Goal: Transaction & Acquisition: Subscribe to service/newsletter

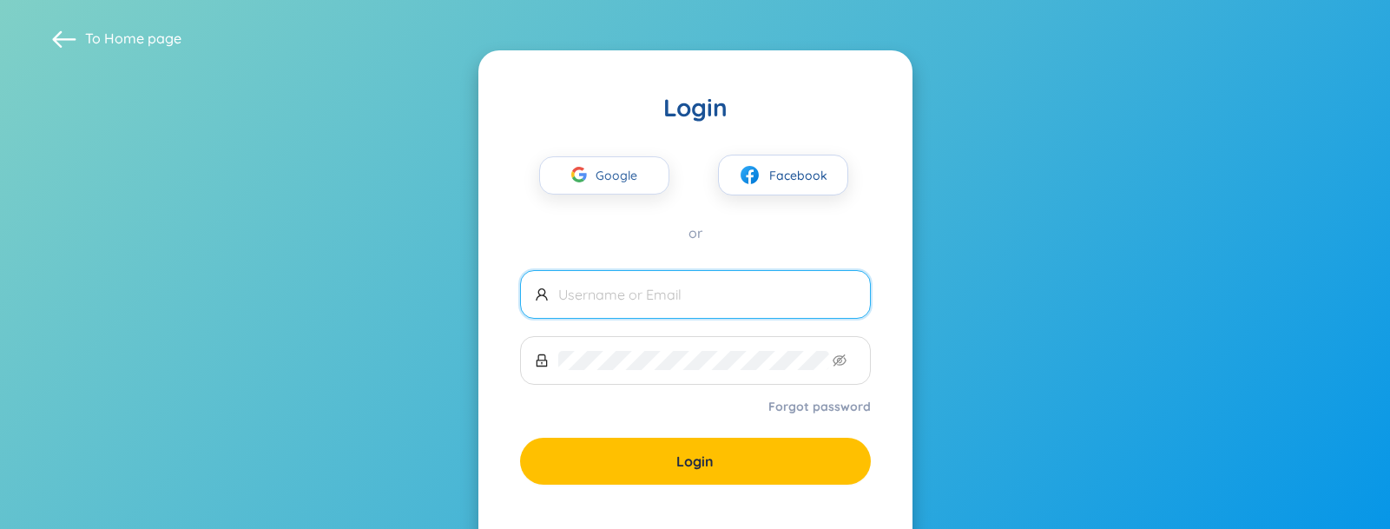
click at [613, 172] on span "Google" at bounding box center [621, 175] width 50 height 36
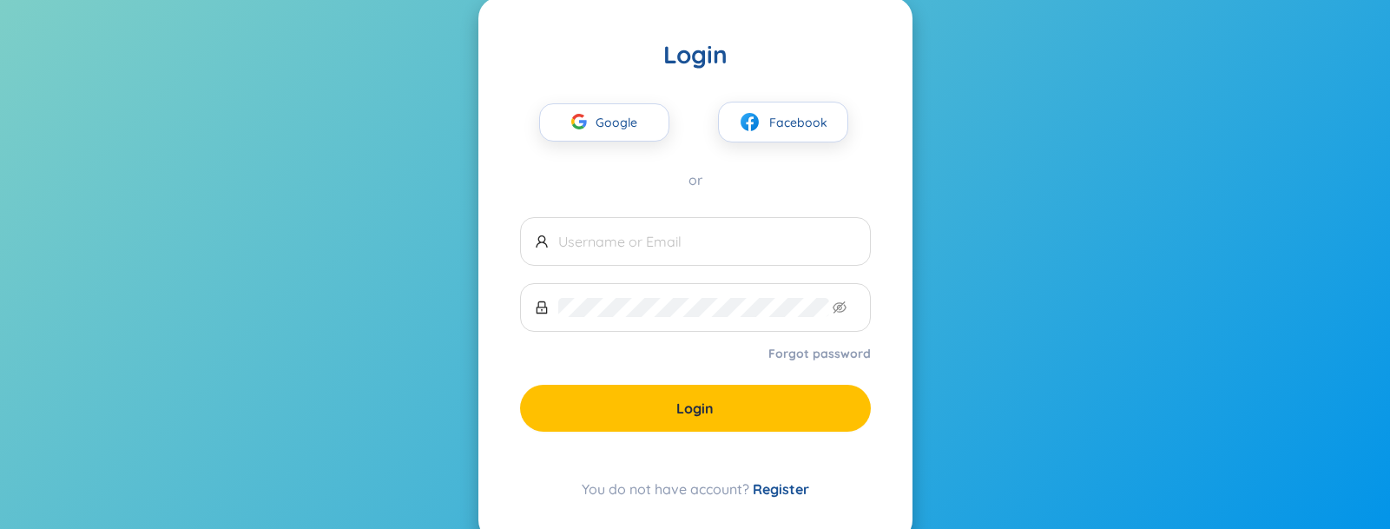
scroll to position [91, 0]
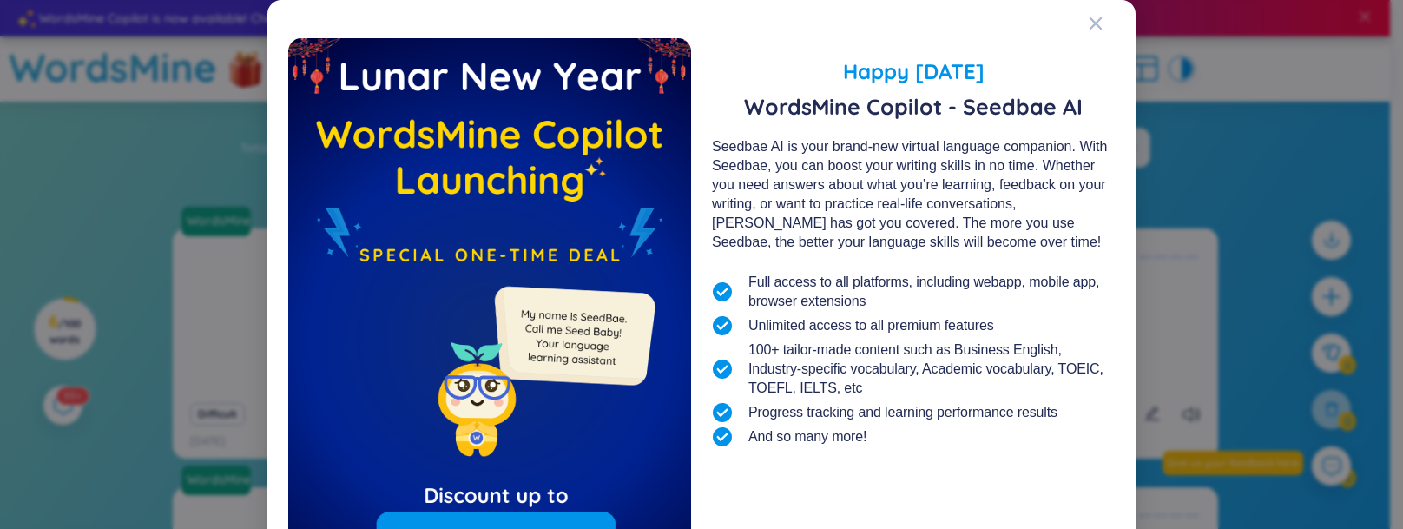
click at [1092, 19] on icon "Close" at bounding box center [1095, 23] width 12 height 12
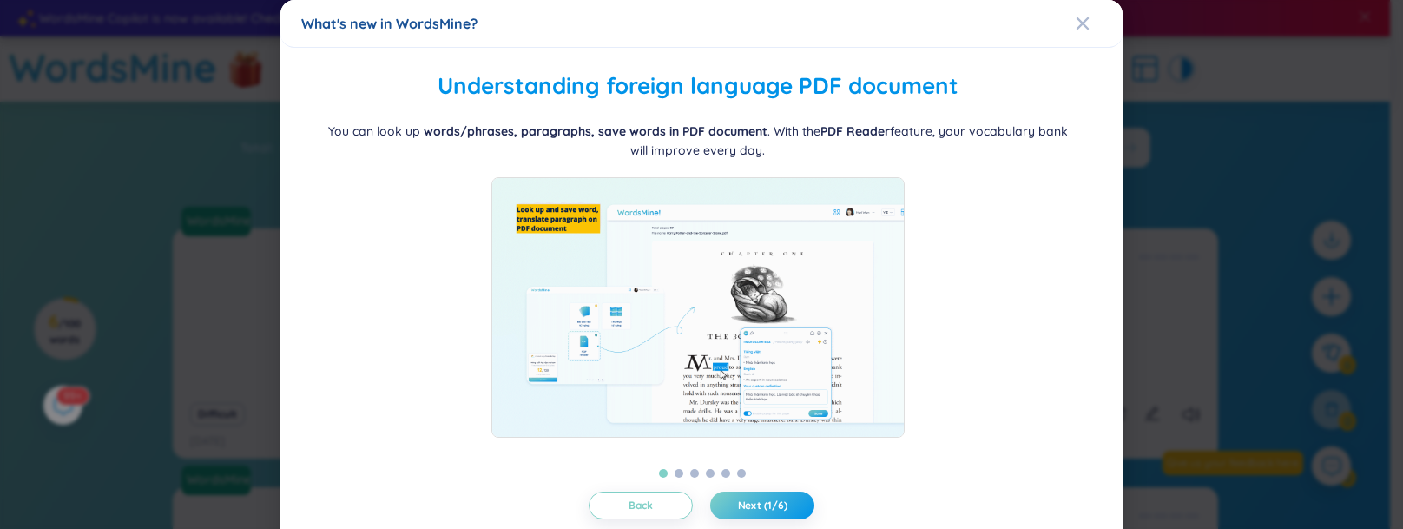
click at [1076, 30] on icon "Close" at bounding box center [1083, 23] width 14 height 14
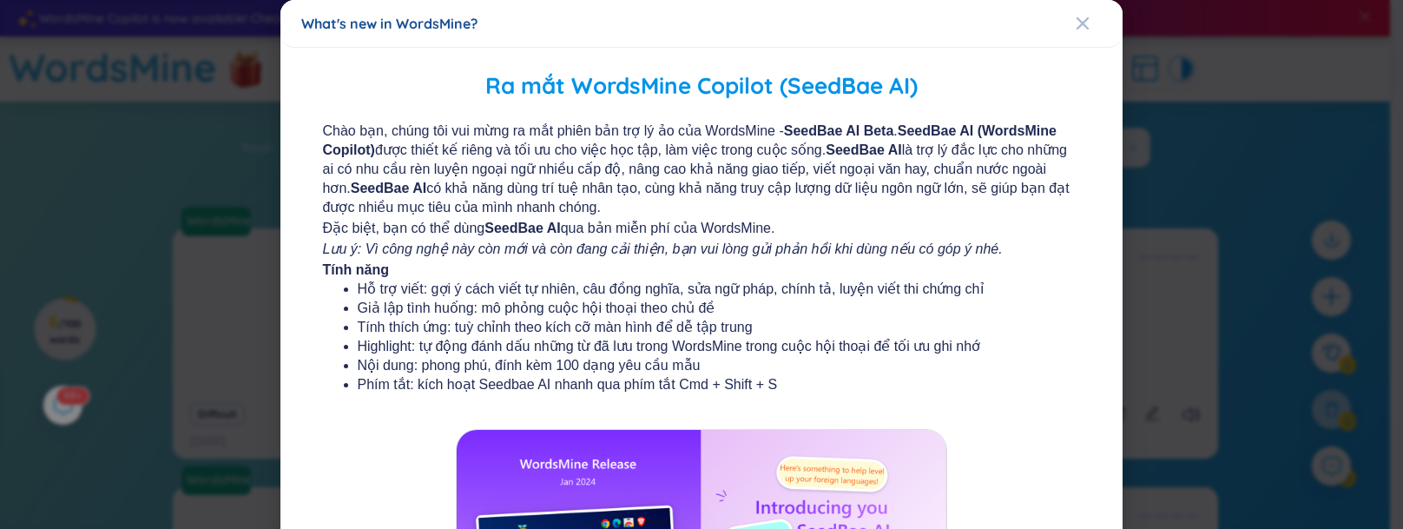
click at [1077, 25] on icon "Close" at bounding box center [1083, 23] width 14 height 14
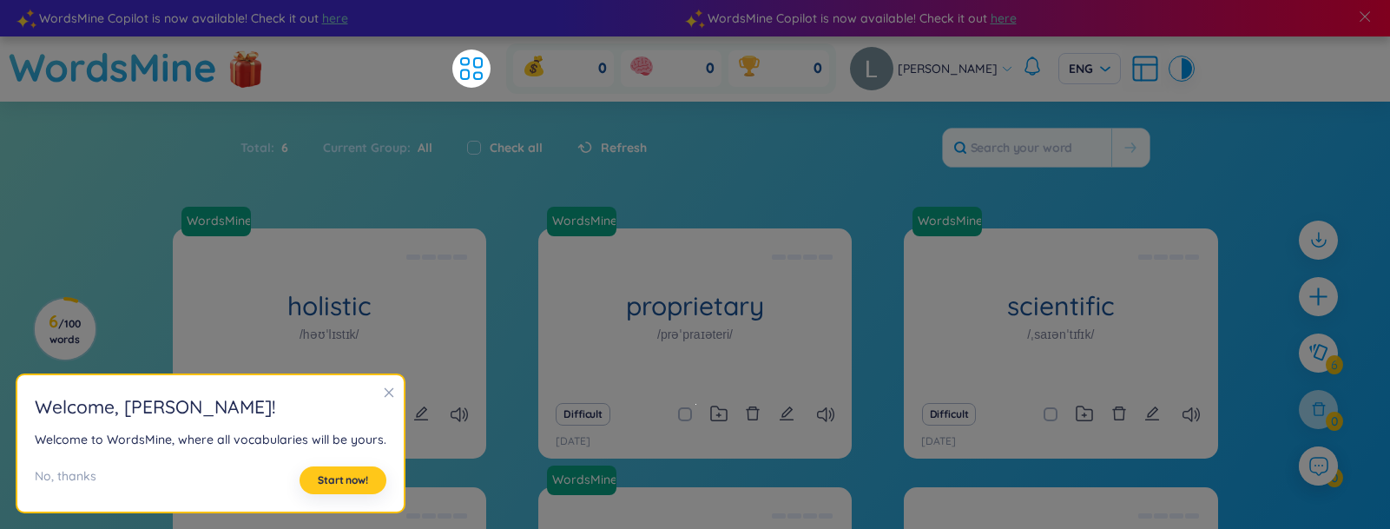
click at [326, 478] on span "Start now!" at bounding box center [343, 480] width 50 height 14
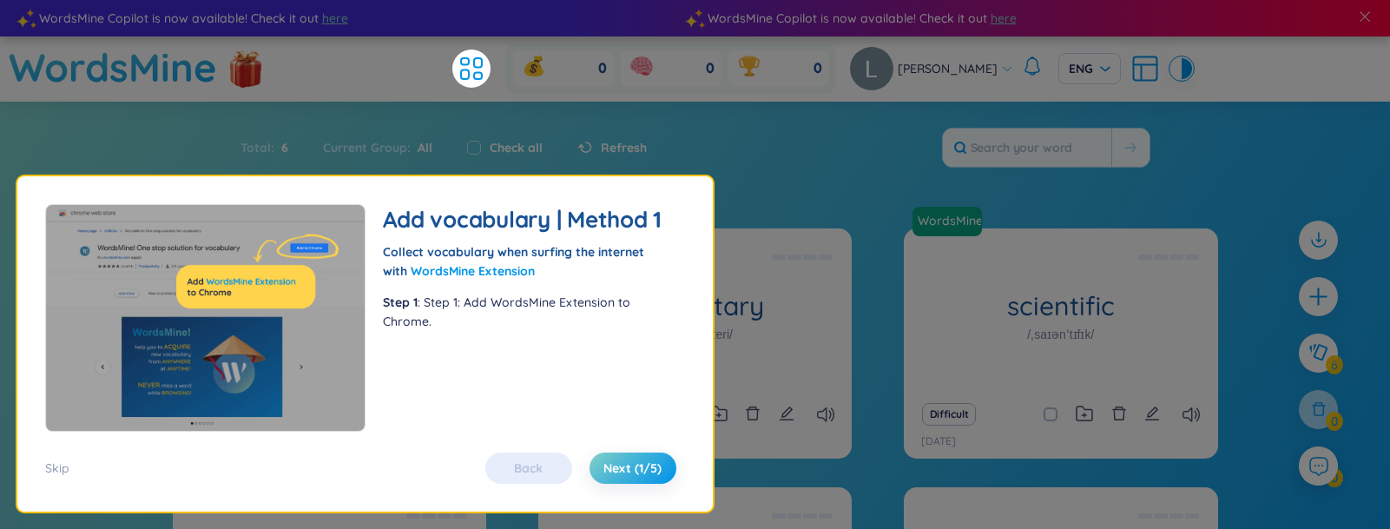
click at [598, 467] on button "Next (1/5)" at bounding box center [632, 467] width 87 height 31
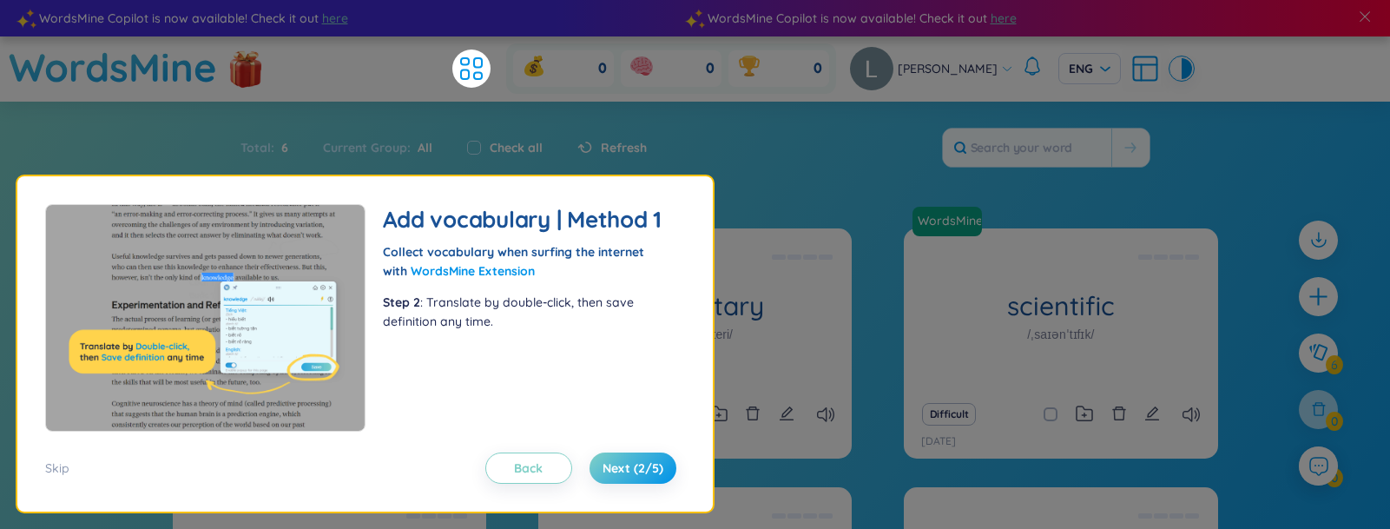
click at [609, 468] on span "Next (2/5)" at bounding box center [632, 467] width 61 height 17
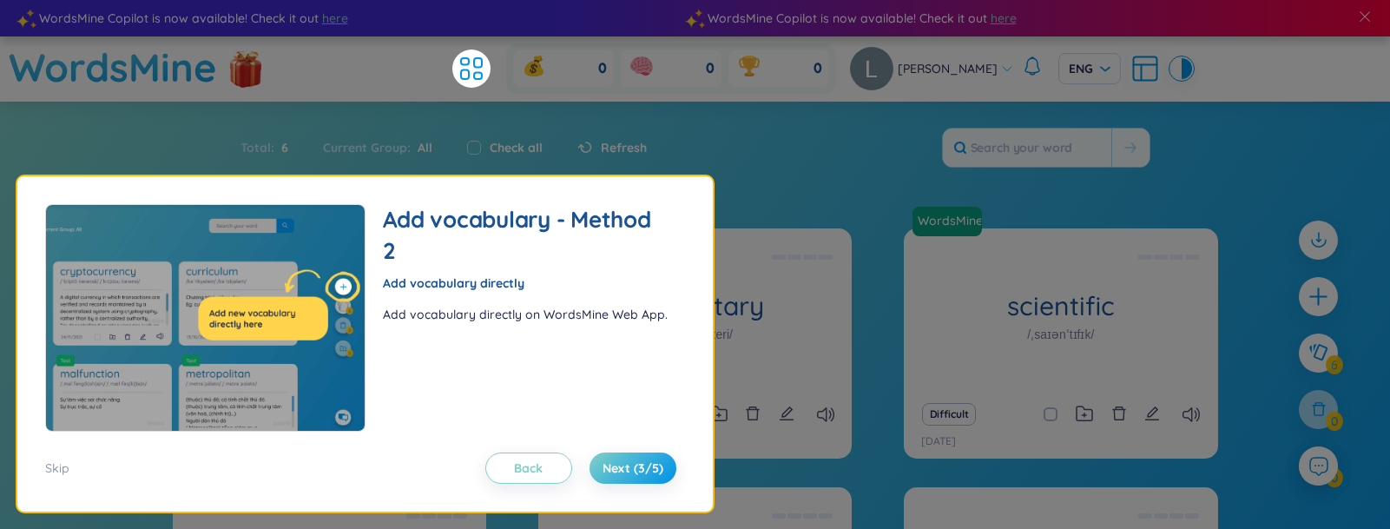
click at [609, 468] on span "Next (3/5)" at bounding box center [632, 467] width 61 height 17
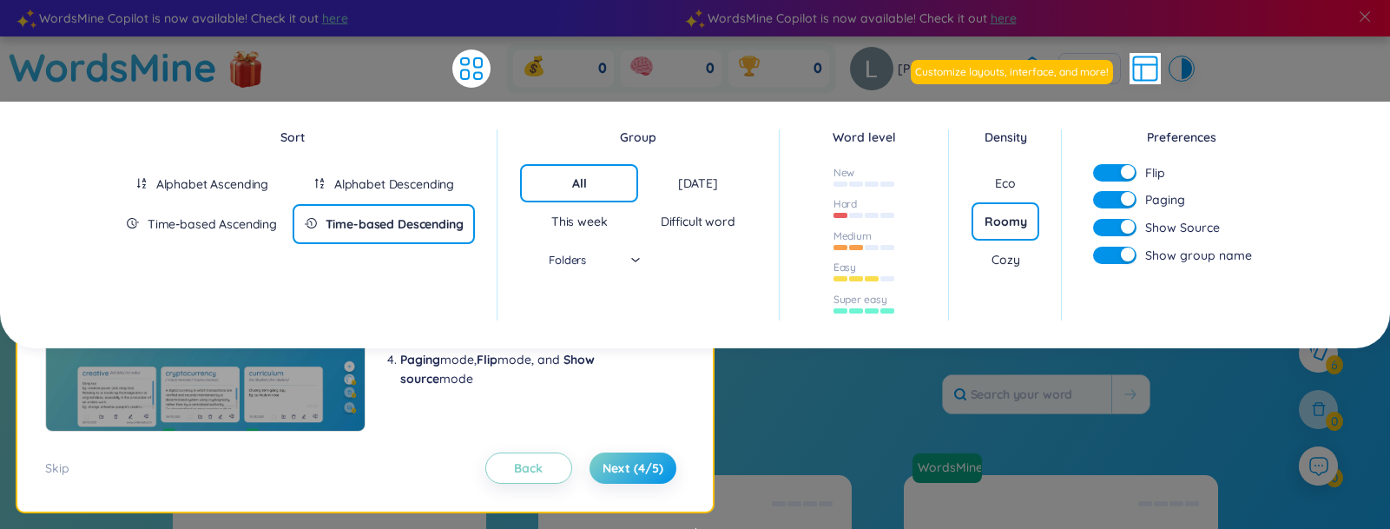
click at [609, 468] on span "Next (4/5)" at bounding box center [632, 467] width 61 height 17
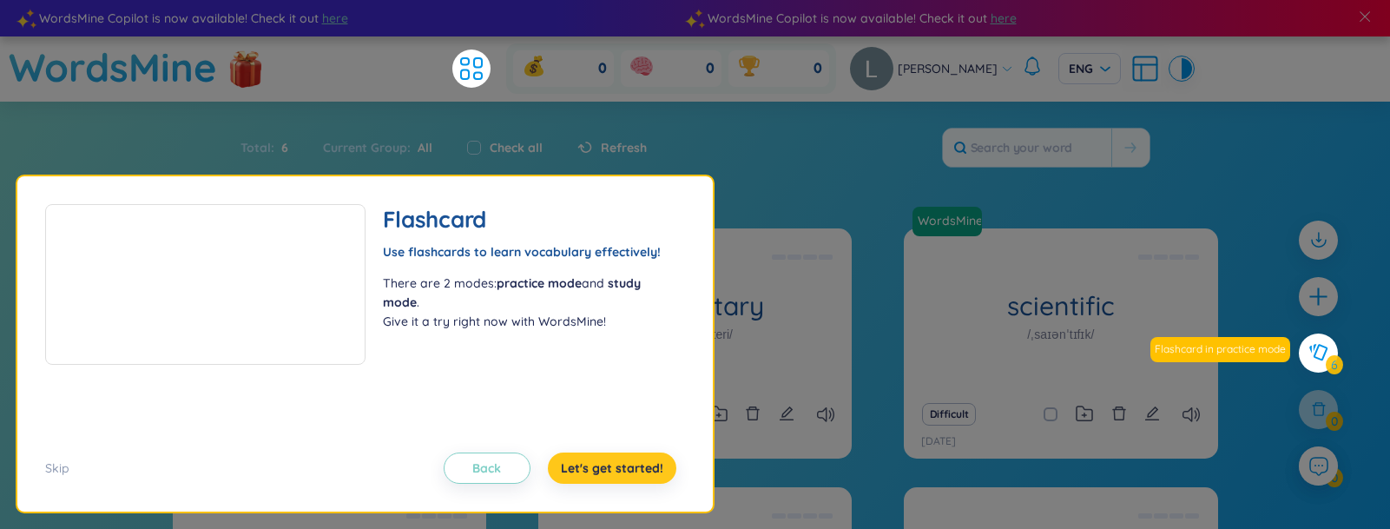
click at [609, 468] on span "Let's get started!" at bounding box center [612, 467] width 102 height 17
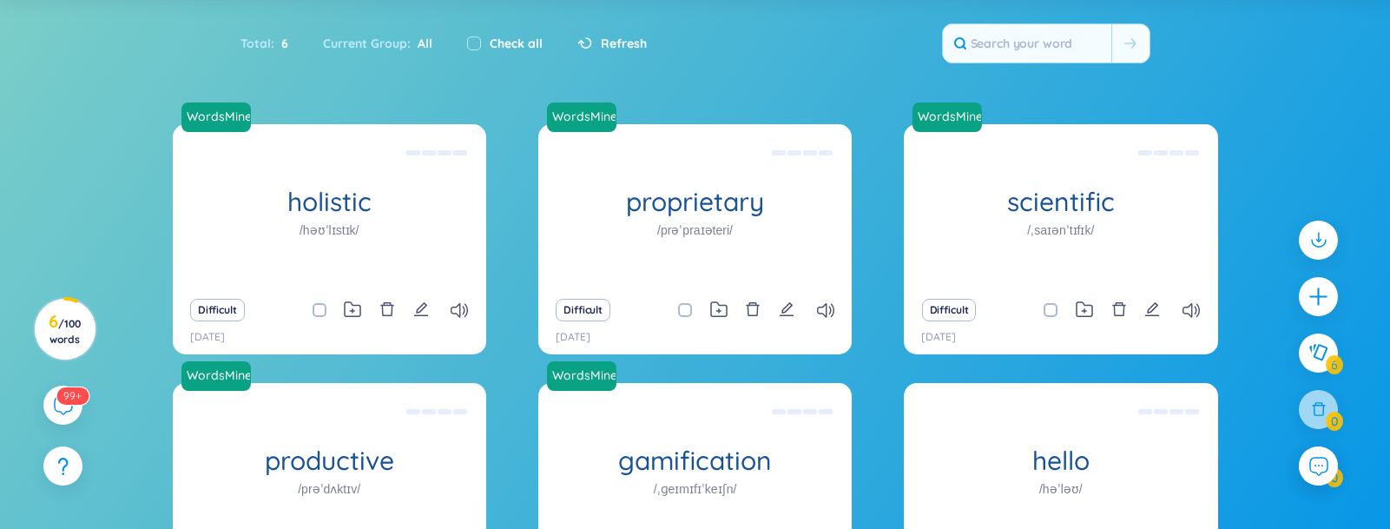
scroll to position [208, 0]
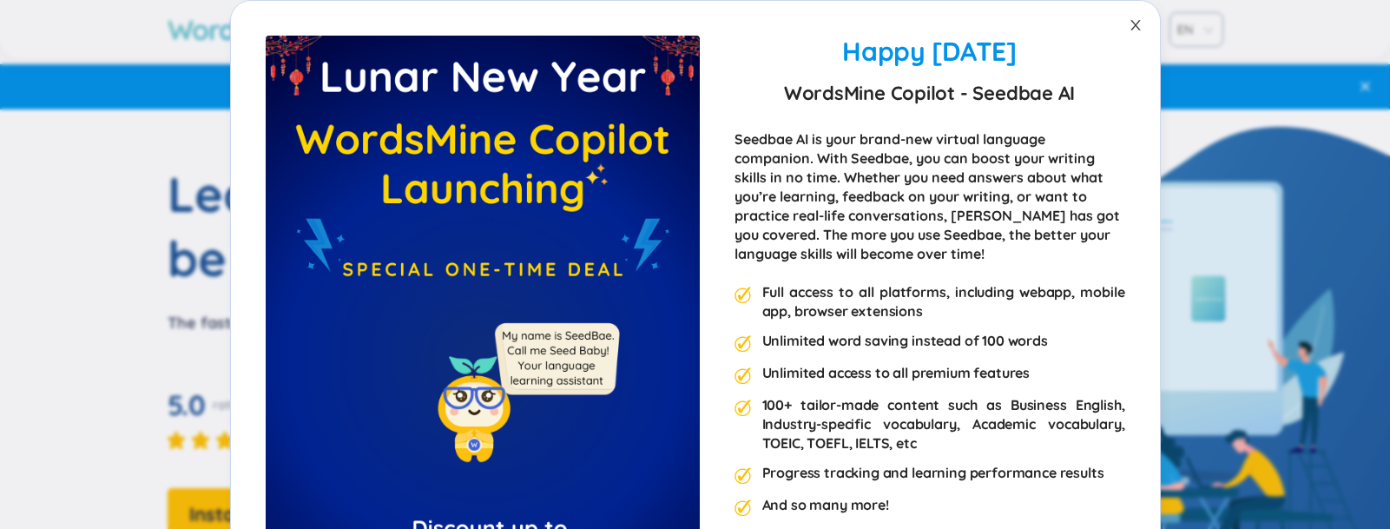
click at [1120, 24] on span "Close" at bounding box center [1135, 25] width 49 height 49
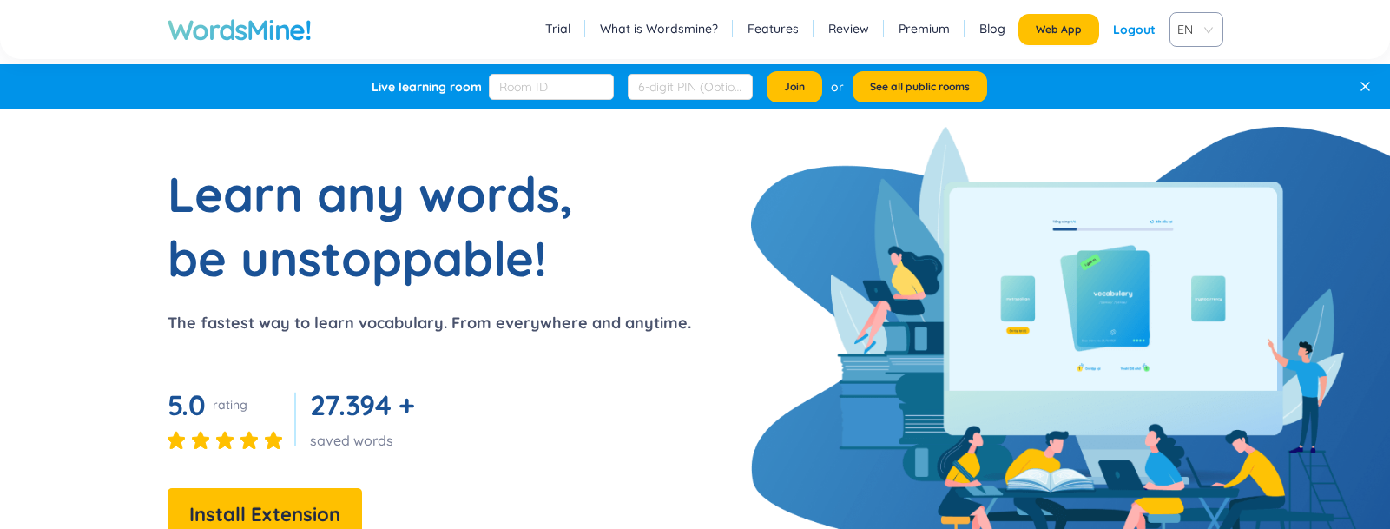
click at [925, 36] on link "Premium" at bounding box center [923, 28] width 51 height 17
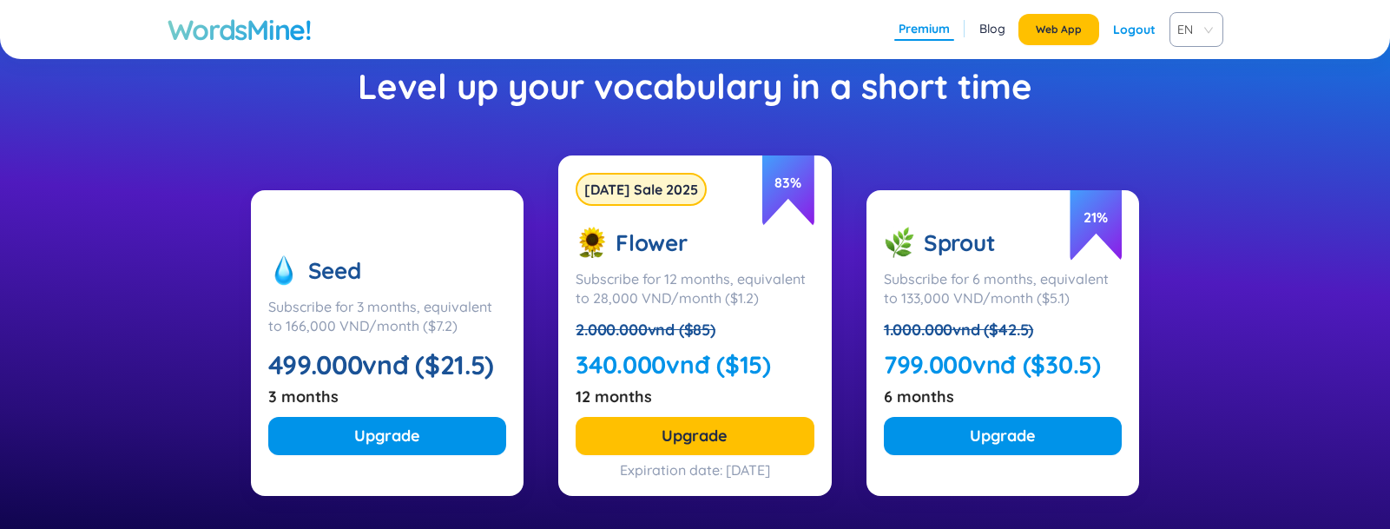
scroll to position [208, 0]
